Goal: Navigation & Orientation: Find specific page/section

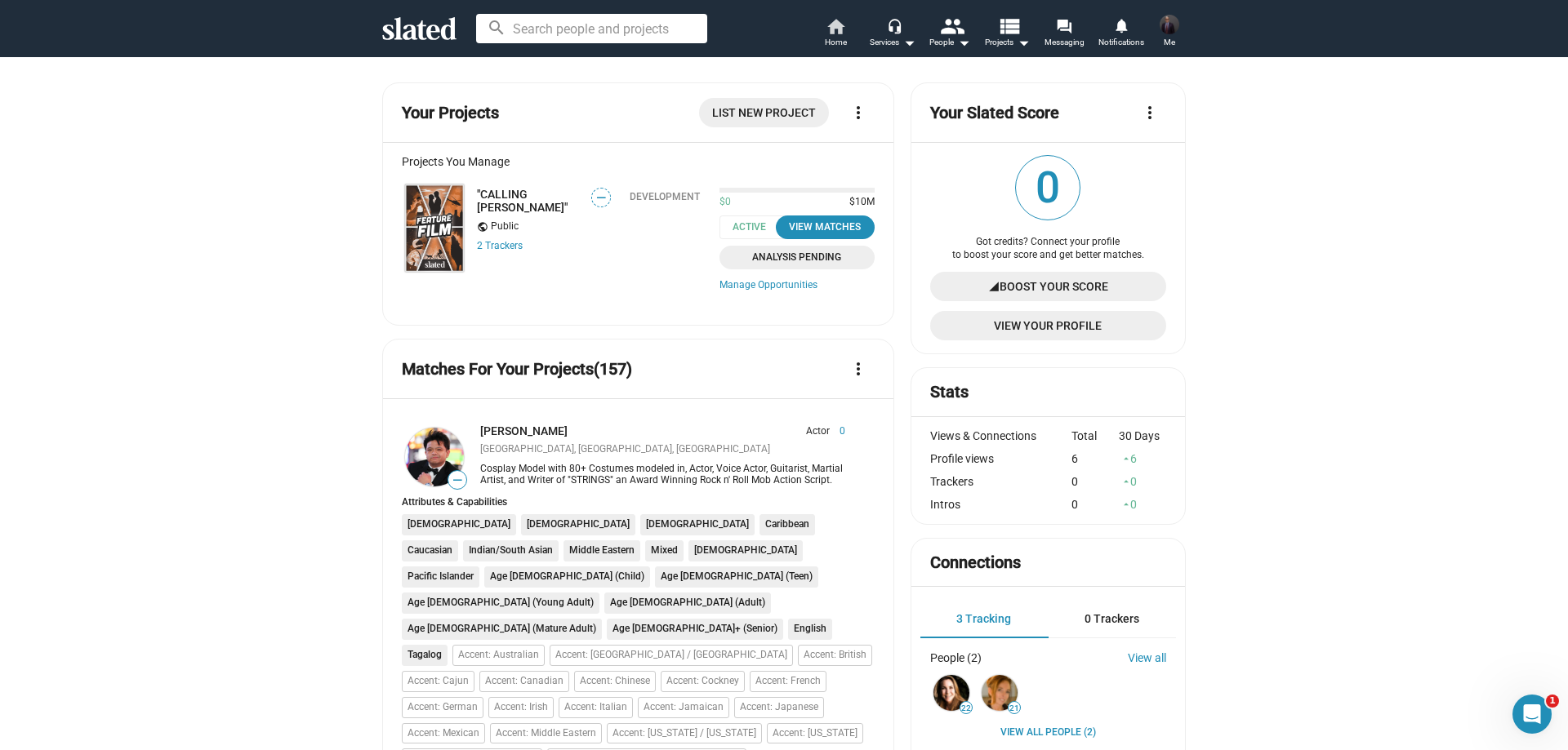
click at [838, 19] on mat-icon "home" at bounding box center [835, 25] width 19 height 19
click at [829, 34] on span "Home" at bounding box center [836, 42] width 22 height 19
click at [444, 213] on img at bounding box center [434, 228] width 58 height 87
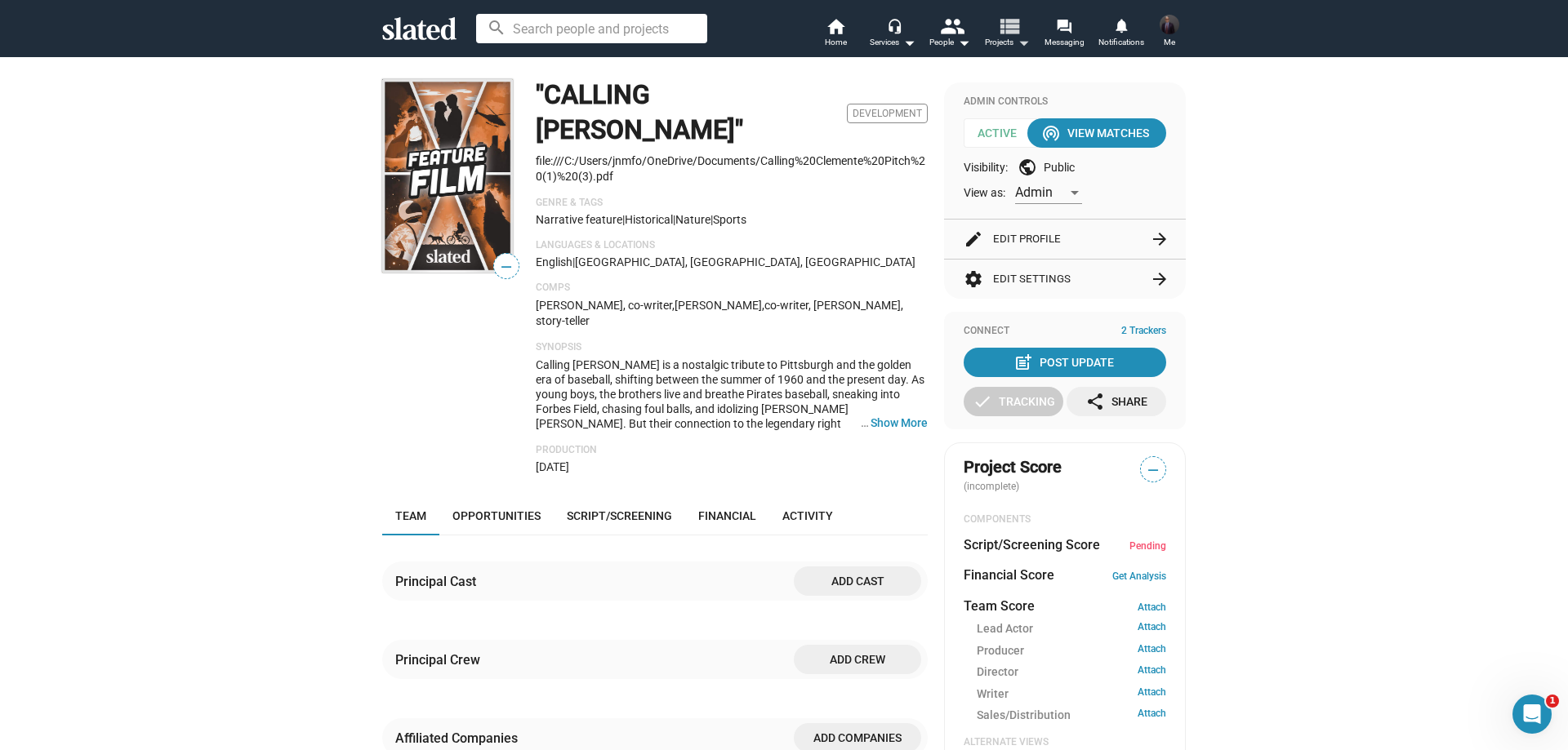
click at [1009, 31] on mat-icon "view_list" at bounding box center [1009, 25] width 24 height 24
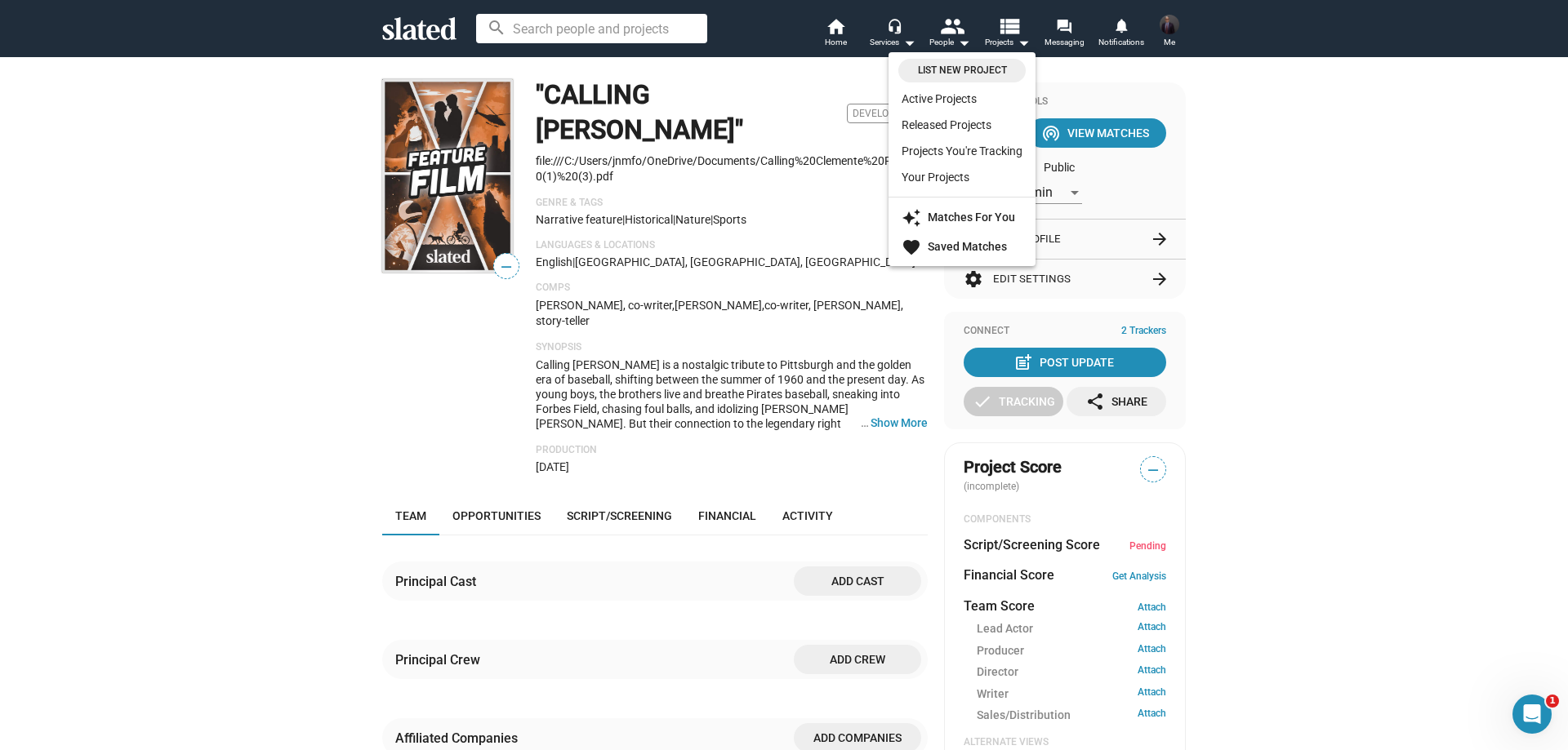
click at [1061, 35] on div at bounding box center [784, 375] width 1568 height 750
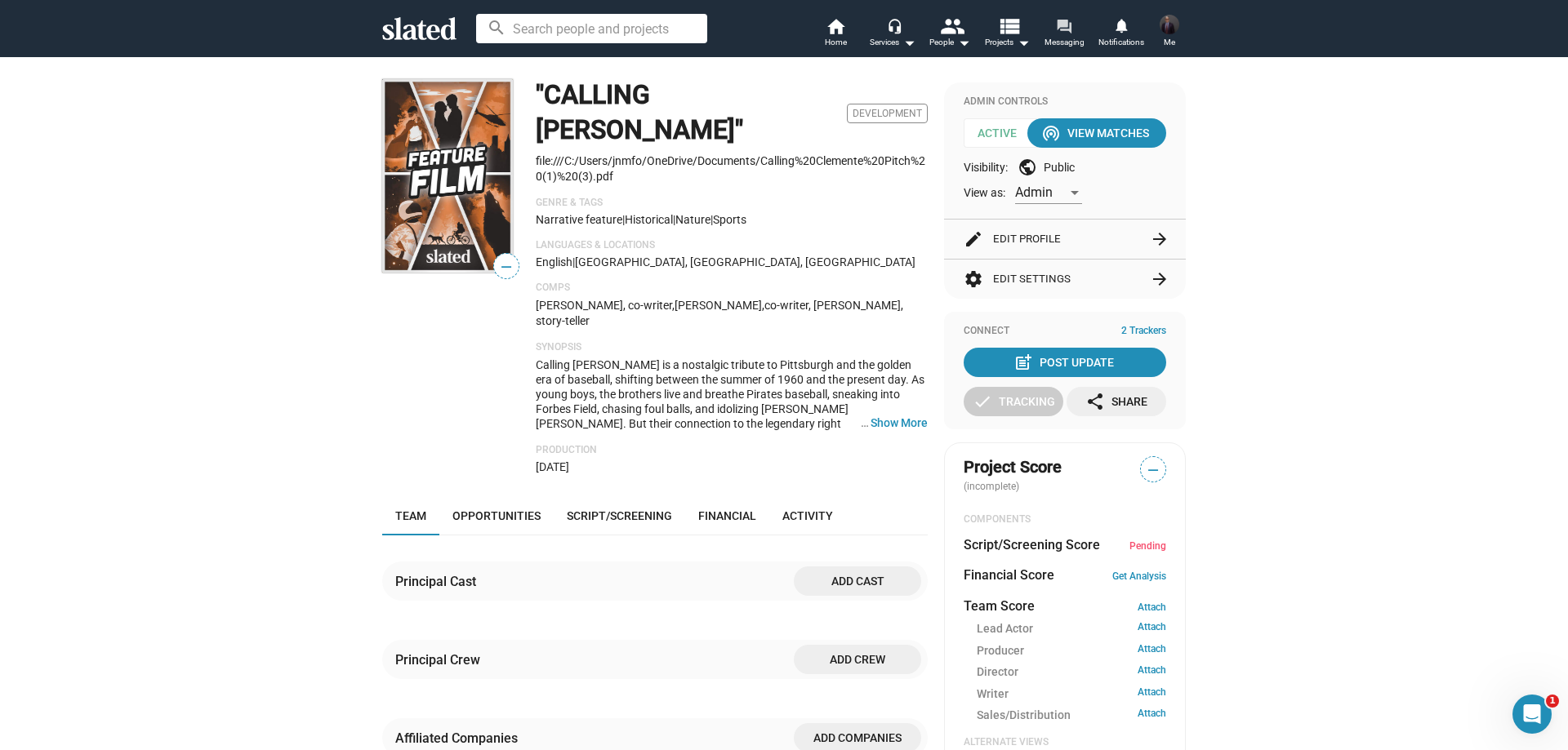
click at [1062, 34] on mat-icon "forum" at bounding box center [1064, 25] width 15 height 15
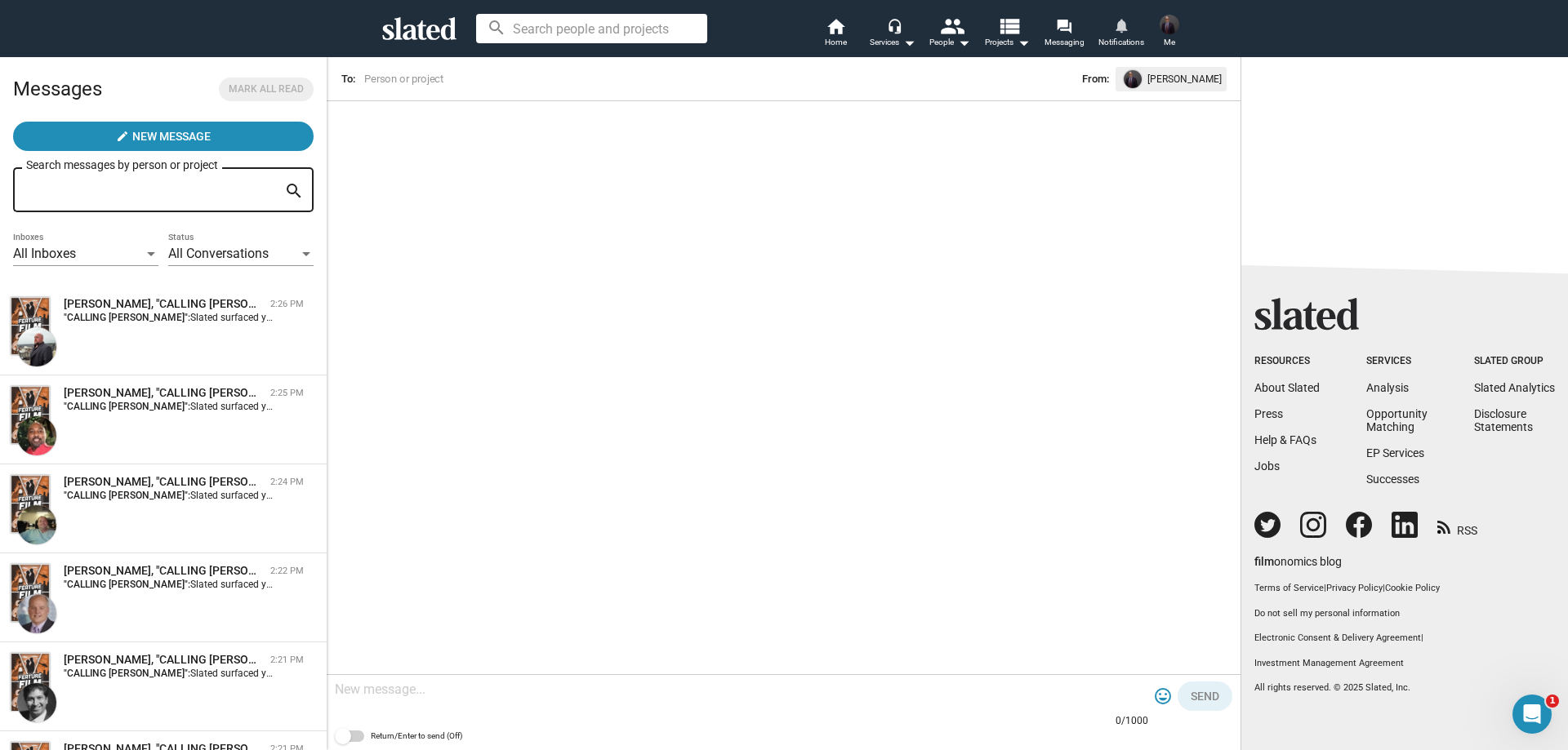
click at [1112, 42] on span "Notifications" at bounding box center [1121, 42] width 46 height 19
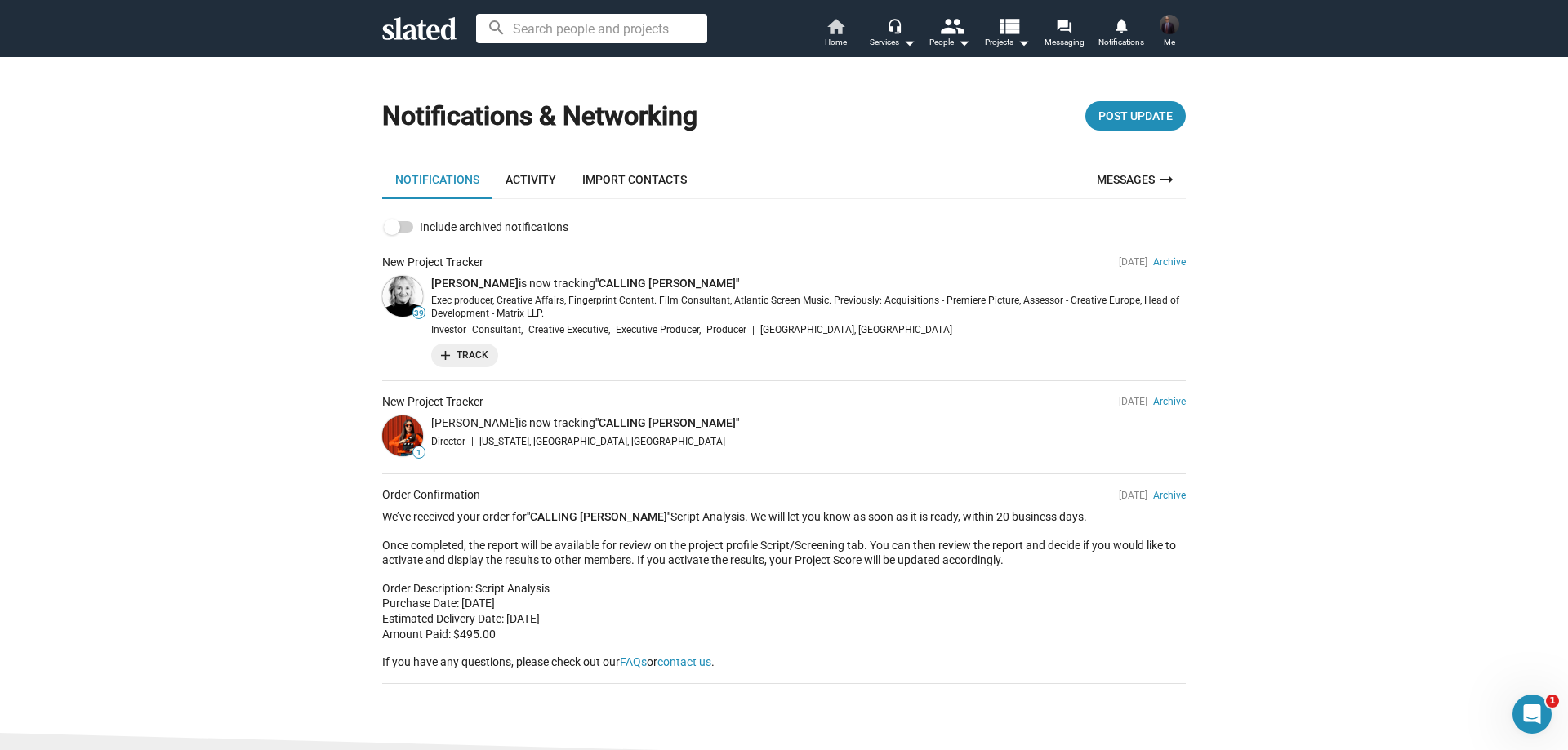
click at [826, 29] on mat-icon "home" at bounding box center [835, 25] width 19 height 19
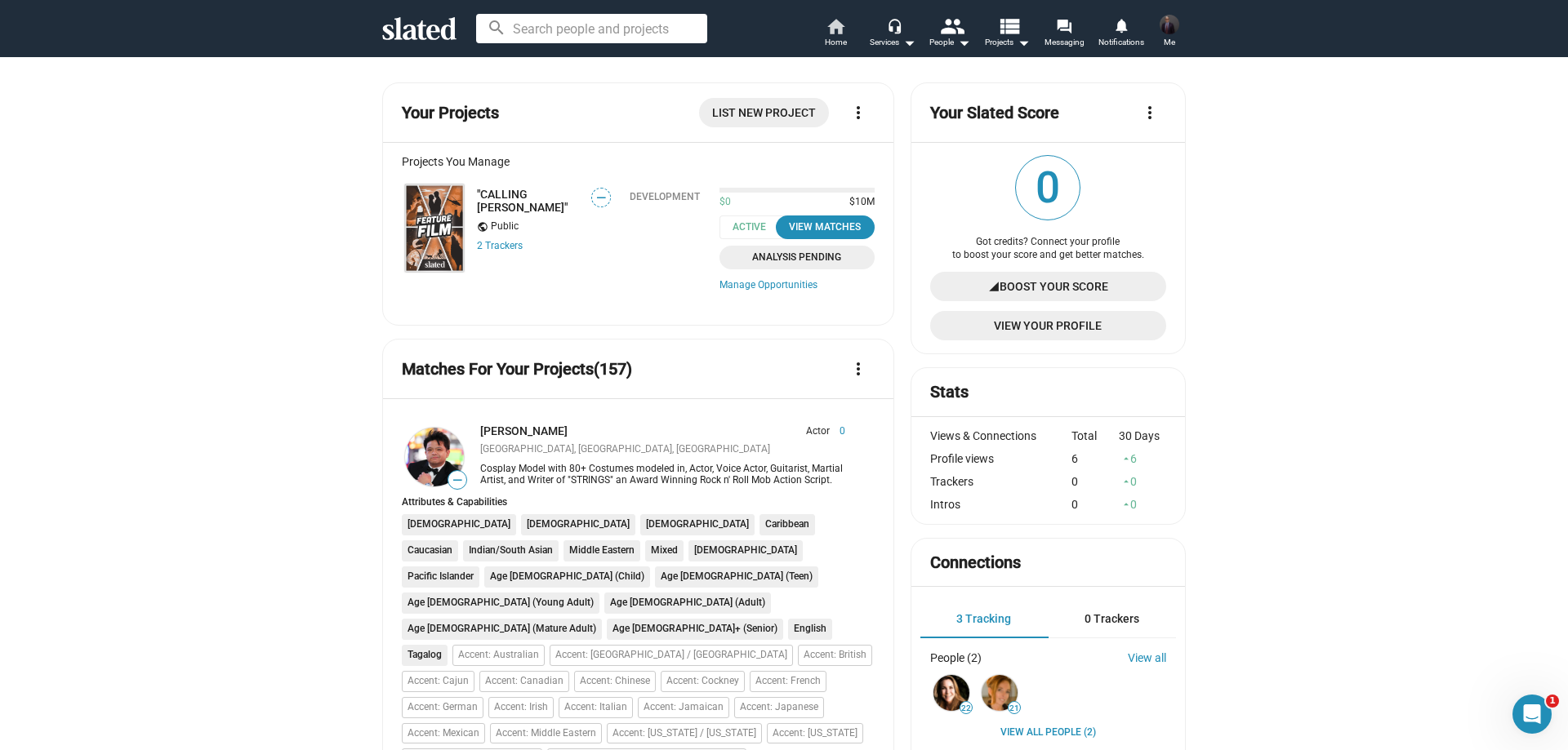
click at [833, 24] on mat-icon "home" at bounding box center [835, 25] width 19 height 19
